Goal: Task Accomplishment & Management: Manage account settings

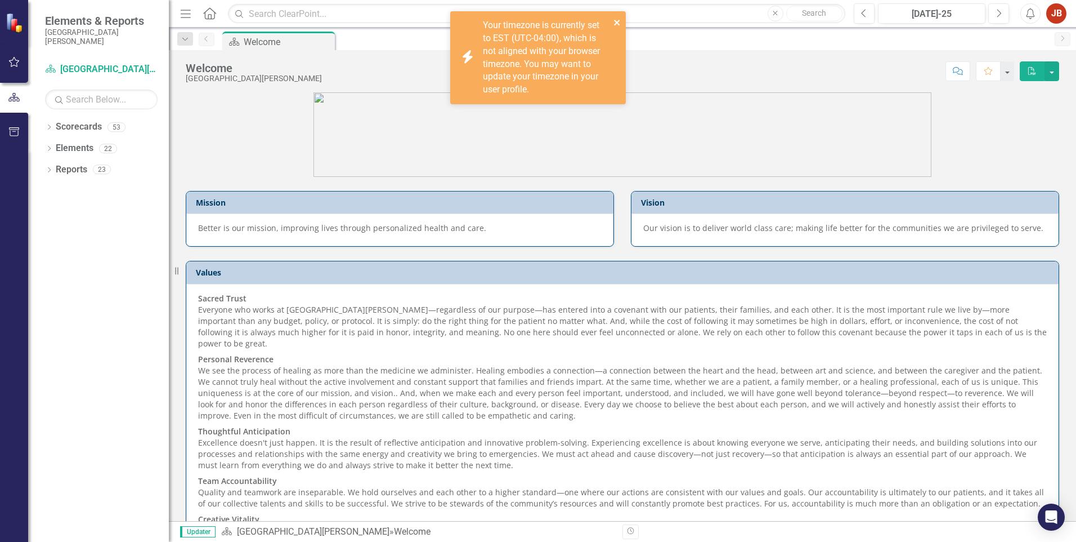
click at [616, 19] on icon "close" at bounding box center [618, 22] width 8 height 9
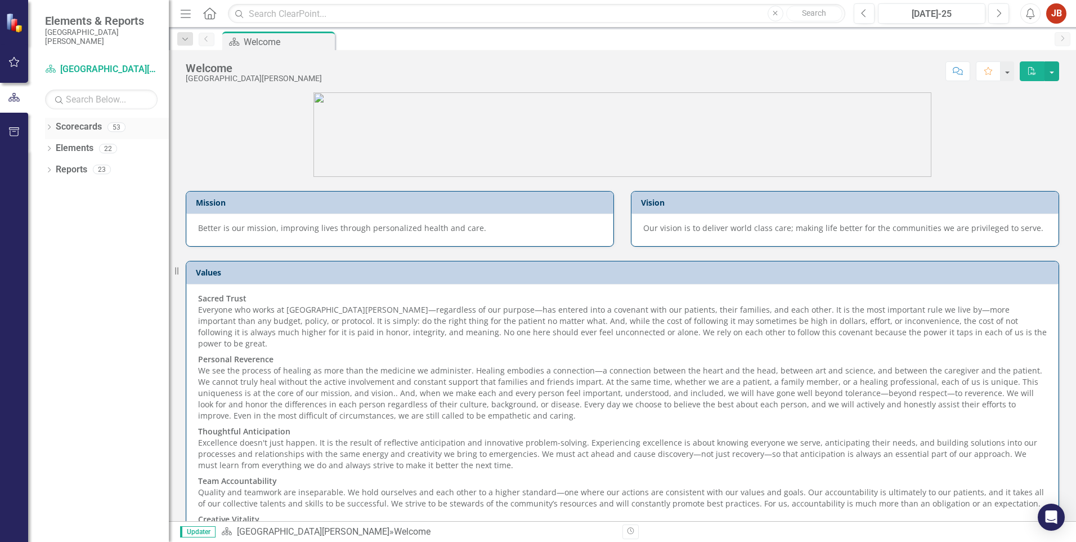
click at [46, 132] on div "Dropdown" at bounding box center [49, 129] width 8 height 10
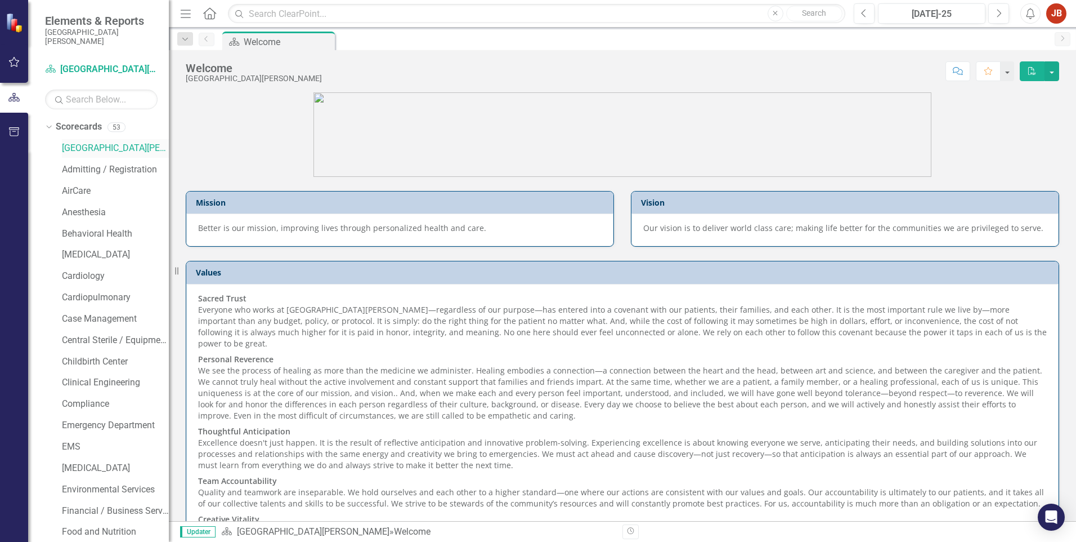
click at [74, 144] on link "[GEOGRAPHIC_DATA][PERSON_NAME]" at bounding box center [115, 148] width 107 height 13
click at [81, 278] on link "Cardiology" at bounding box center [115, 276] width 107 height 13
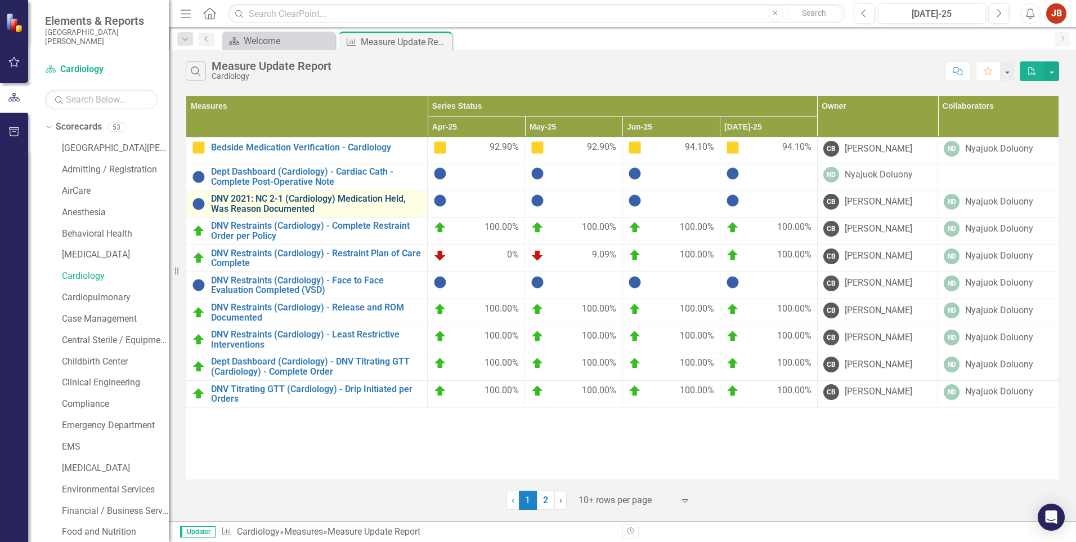
click at [272, 199] on link "DNV 2021: NC 2-1 (Cardiology) Medication Held, Was Reason Documented" at bounding box center [316, 204] width 211 height 20
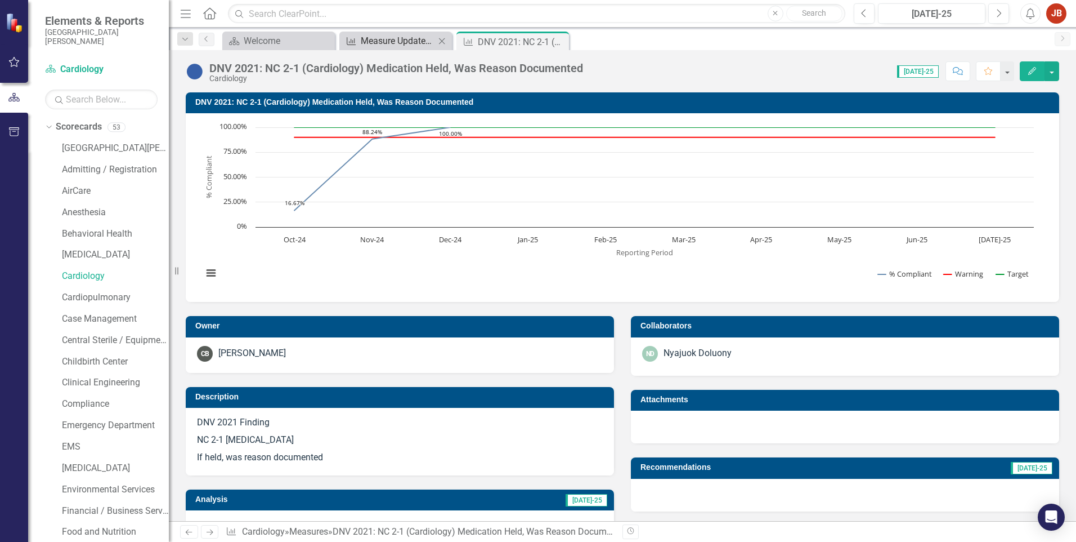
click at [381, 37] on div "Measure Update Report" at bounding box center [398, 41] width 74 height 14
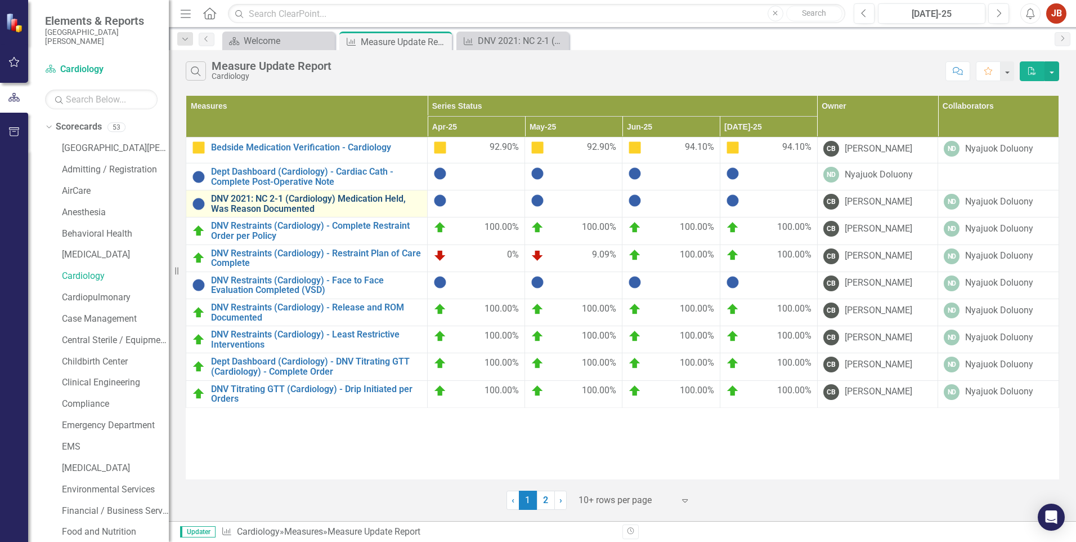
click at [339, 201] on link "DNV 2021: NC 2-1 (Cardiology) Medication Held, Was Reason Documented" at bounding box center [316, 204] width 211 height 20
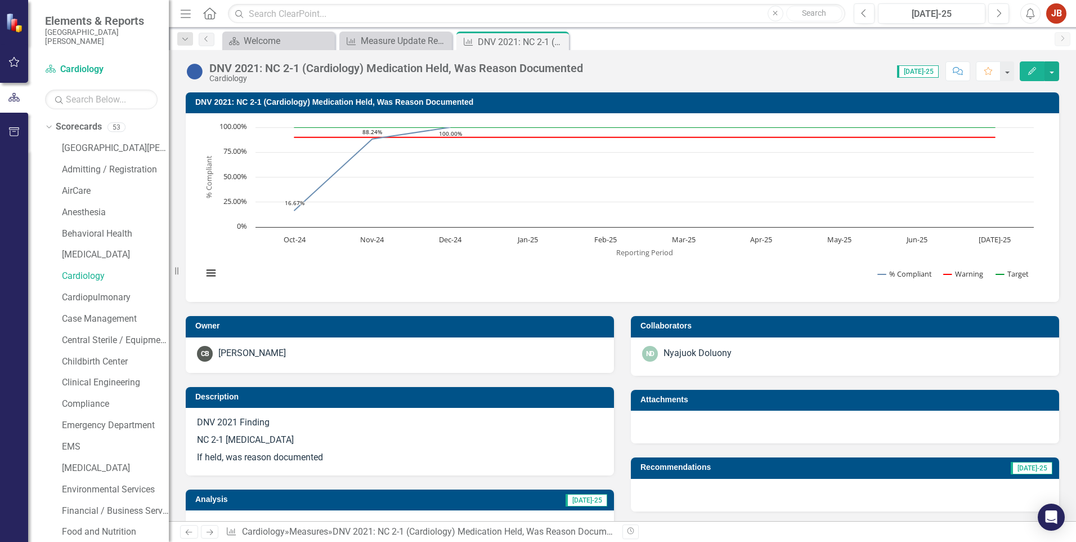
click at [1030, 71] on icon "Edit" at bounding box center [1032, 71] width 10 height 8
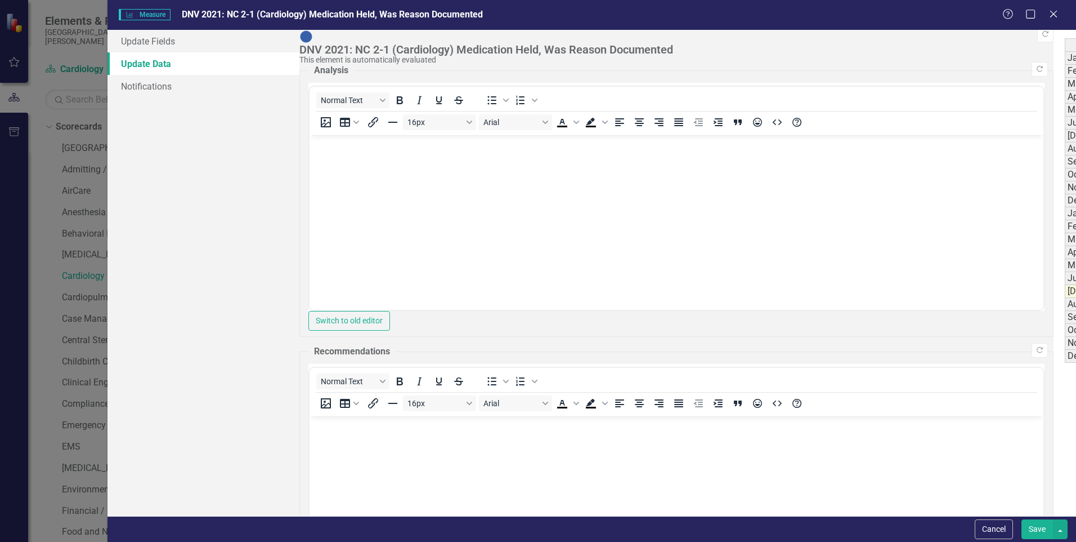
click at [1065, 103] on div "Period Status Compliant Documentations Total Opportunities % Compliant Warning …" at bounding box center [1065, 200] width 0 height 324
click at [1065, 104] on div "Period Status Compliant Documentations Total Opportunities % Compliant Warning …" at bounding box center [1065, 200] width 0 height 324
type textarea "6"
click at [1055, 14] on icon "Close" at bounding box center [1054, 13] width 14 height 11
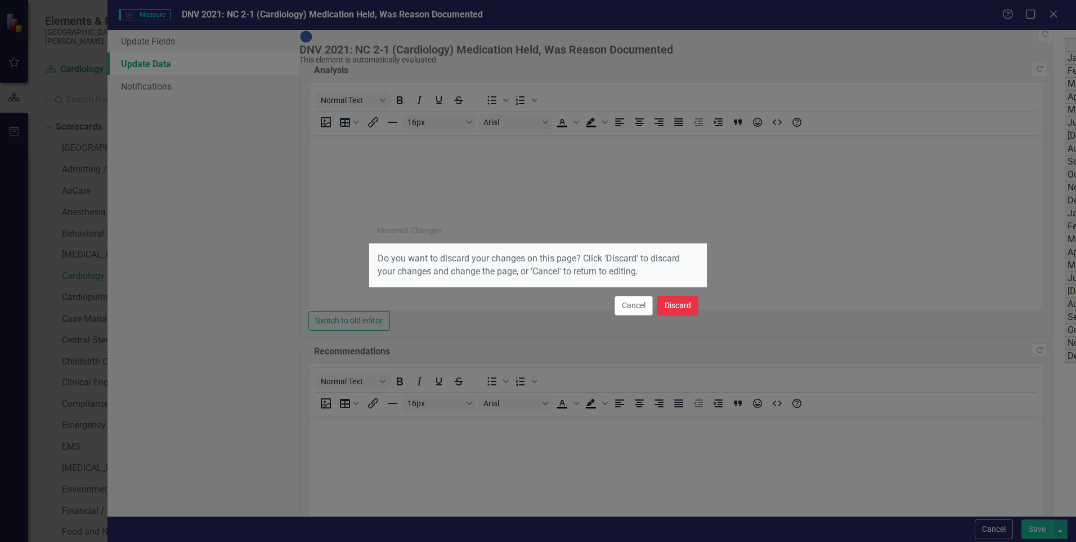
click at [680, 302] on button "Discard" at bounding box center [678, 306] width 41 height 20
